Goal: Task Accomplishment & Management: Use online tool/utility

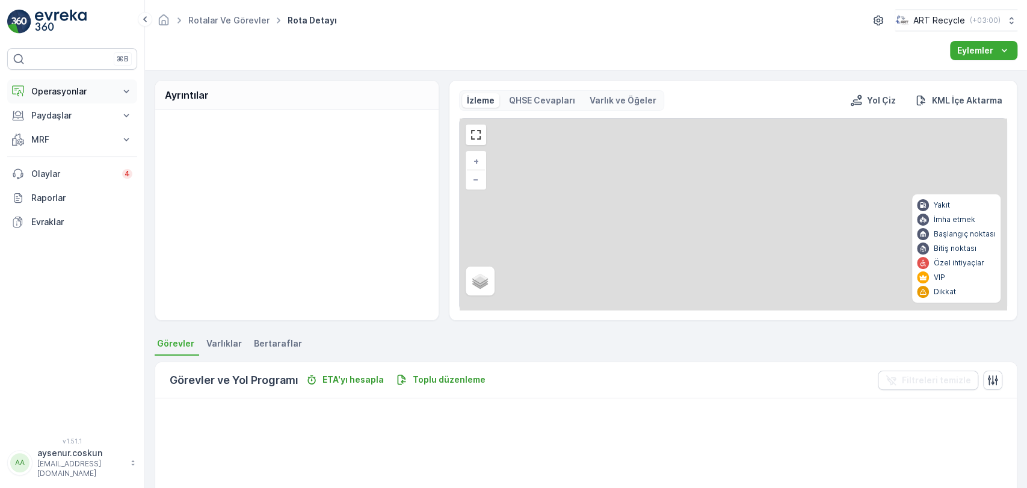
click at [79, 95] on p "Operasyonlar" at bounding box center [72, 91] width 82 height 12
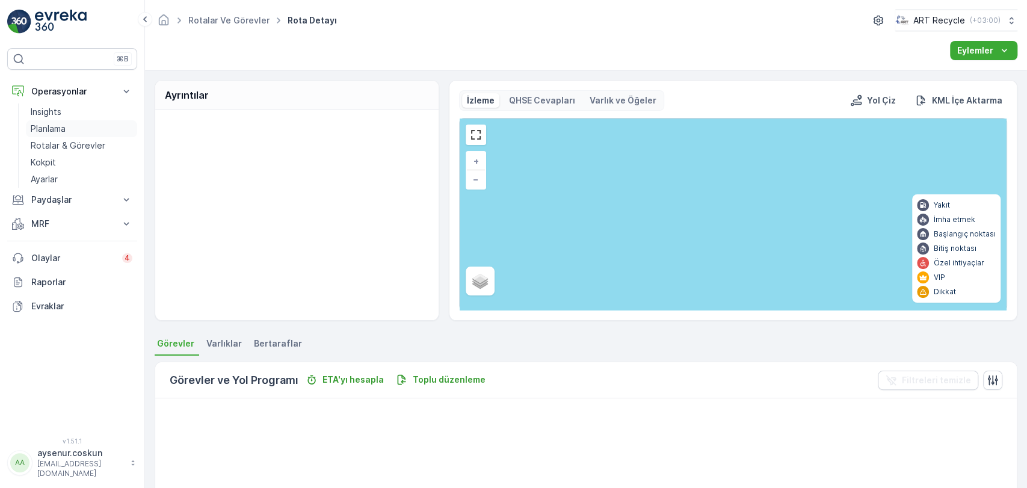
click at [74, 131] on link "Planlama" at bounding box center [81, 128] width 111 height 17
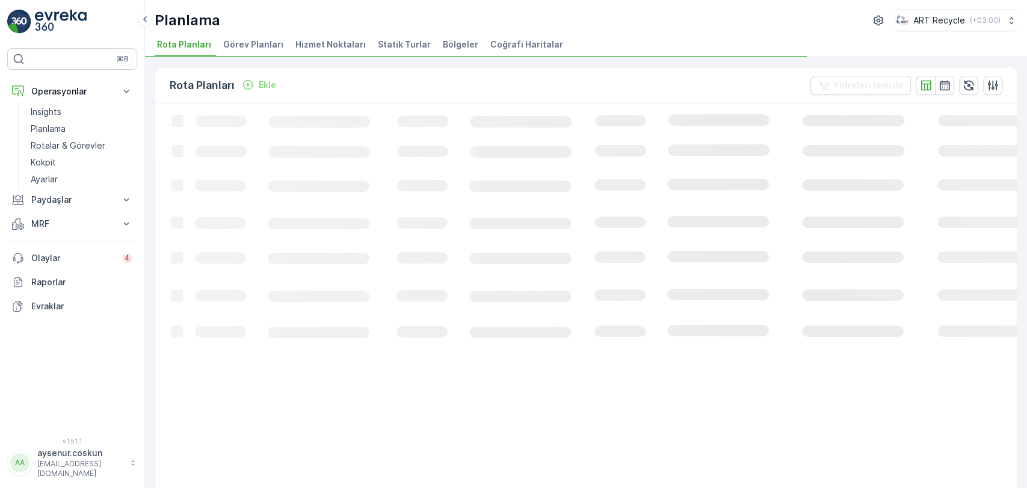
click at [327, 45] on span "Hizmet Noktaları" at bounding box center [330, 45] width 70 height 12
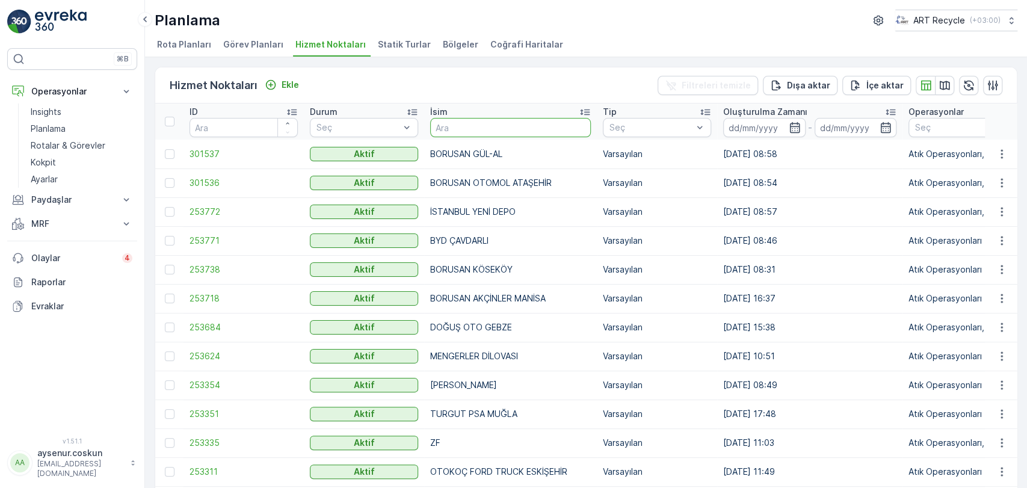
click at [496, 135] on input "text" at bounding box center [510, 127] width 161 height 19
type input "YİĞİT"
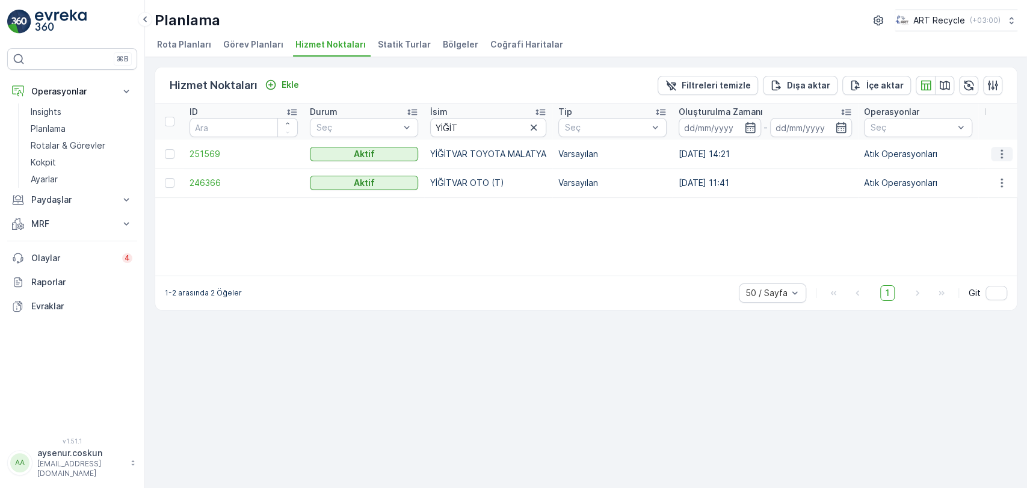
click at [1004, 155] on icon "button" at bounding box center [1002, 154] width 12 height 12
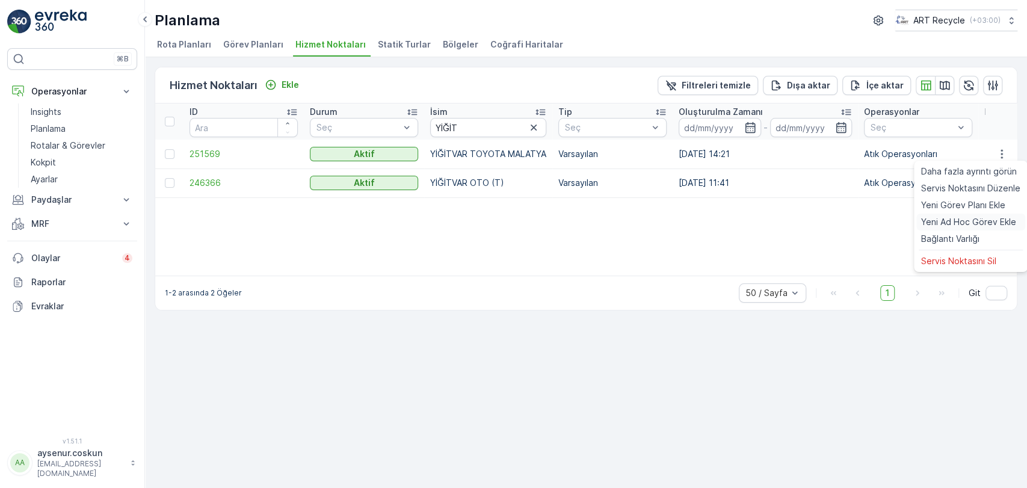
click at [977, 218] on span "Yeni Ad Hoc Görev Ekle" at bounding box center [968, 222] width 95 height 12
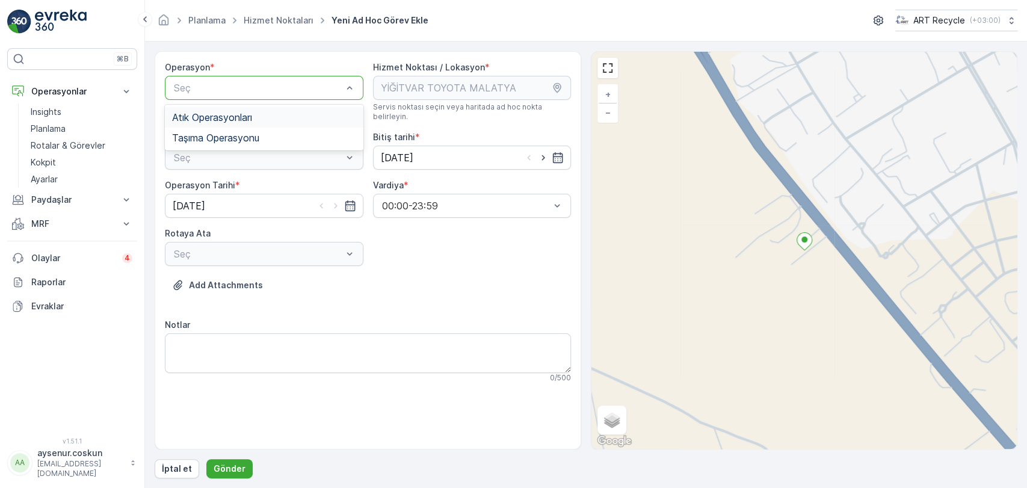
click at [332, 118] on div "Atık Operasyonları" at bounding box center [264, 117] width 184 height 11
click at [333, 182] on div "Atık Toplama" at bounding box center [264, 187] width 184 height 11
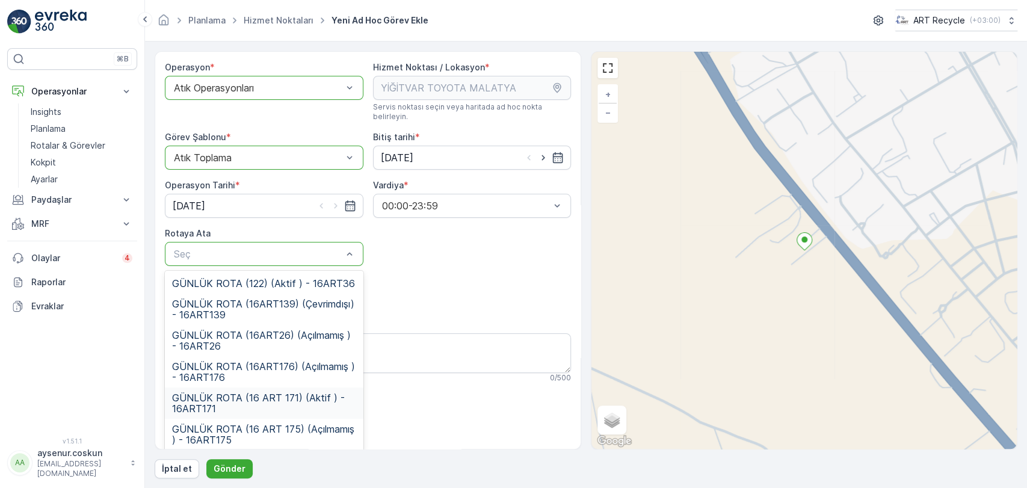
click at [312, 392] on span "GÜNLÜK ROTA (16 ART 171) (Aktif ) - 16ART171" at bounding box center [264, 403] width 184 height 22
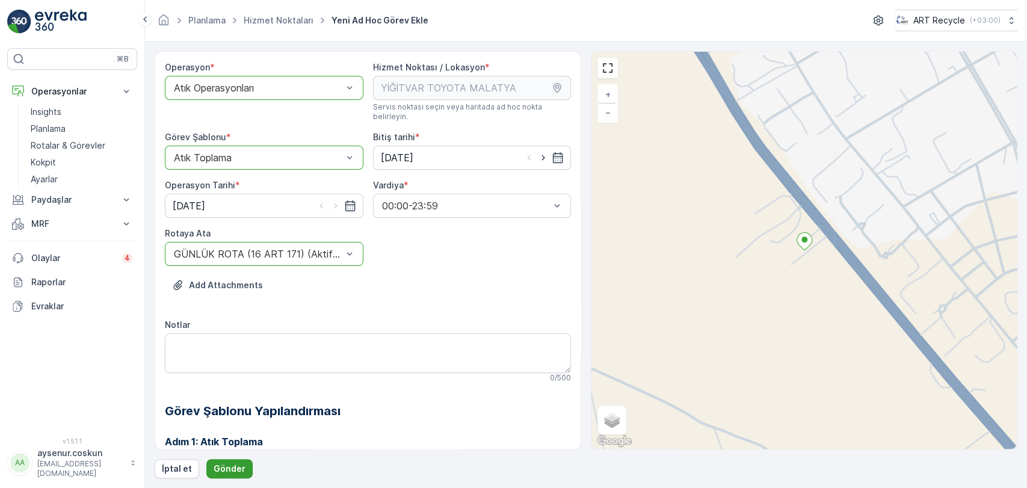
click at [221, 474] on button "Gönder" at bounding box center [229, 468] width 46 height 19
